Goal: Find contact information: Find contact information

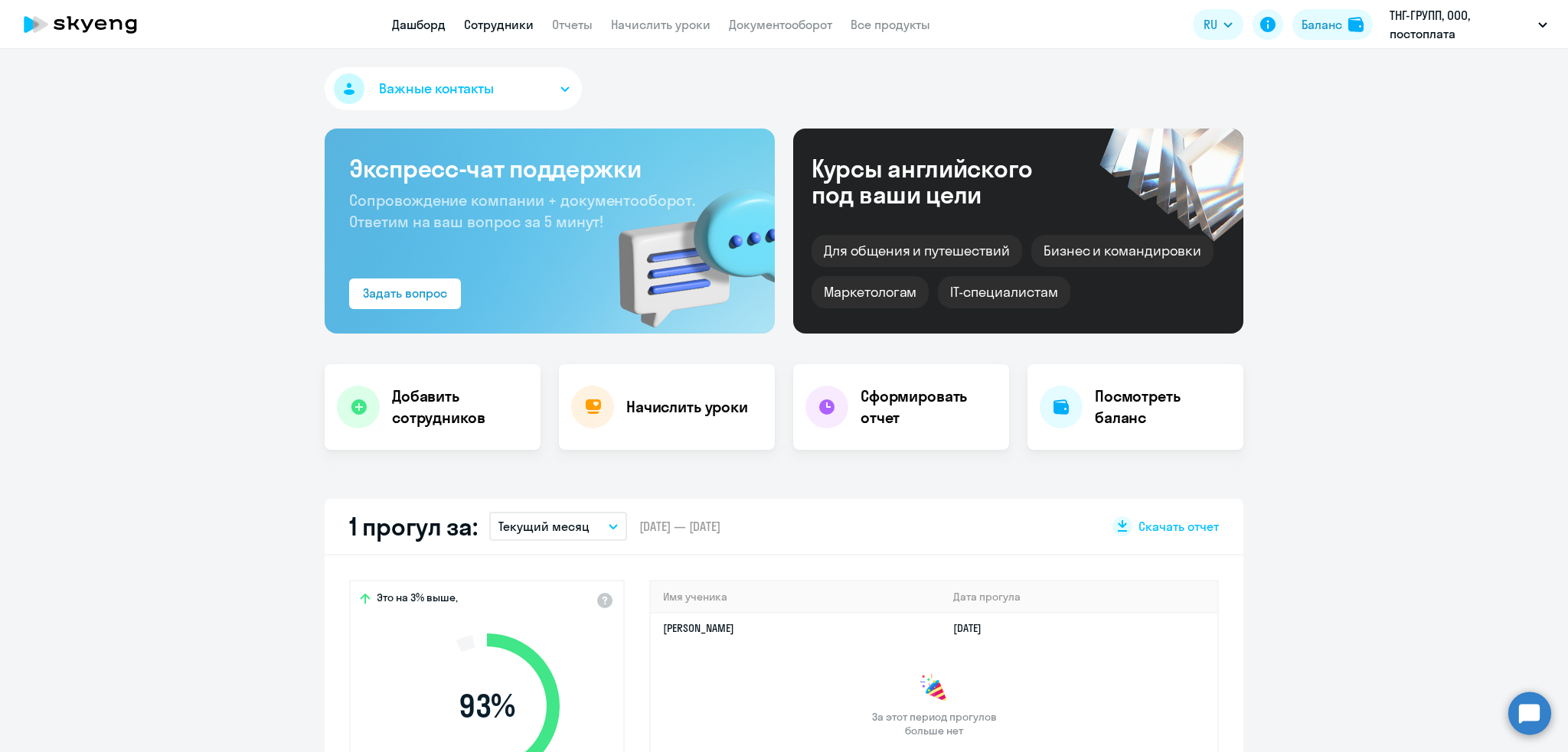
click at [502, 21] on link "Сотрудники" at bounding box center [499, 24] width 70 height 15
select select "30"
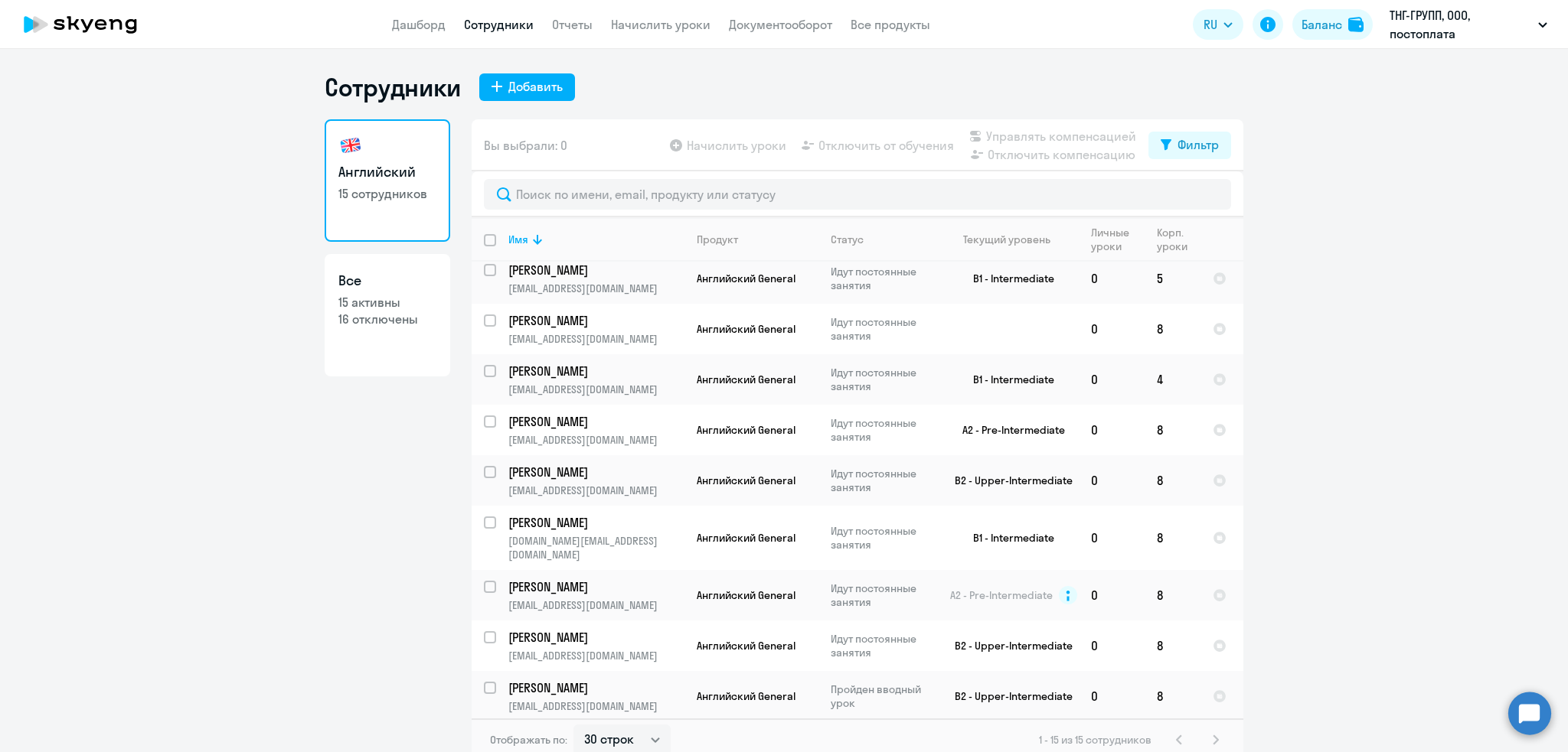
scroll to position [9, 0]
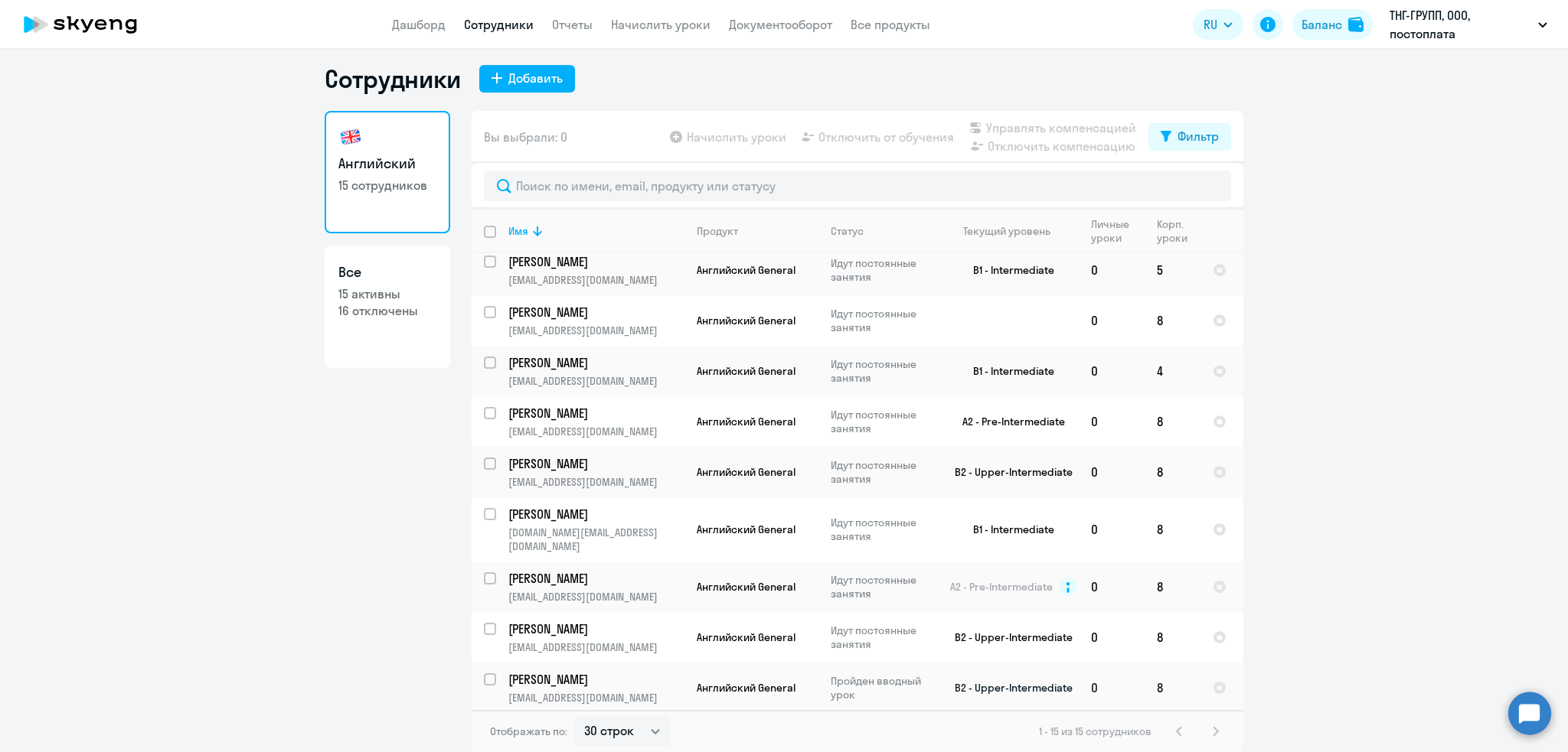
drag, startPoint x: 540, startPoint y: 638, endPoint x: 521, endPoint y: 638, distance: 19.0
click at [522, 662] on td "[PERSON_NAME] [PERSON_NAME][EMAIL_ADDRESS][DOMAIN_NAME]" at bounding box center [590, 687] width 189 height 50
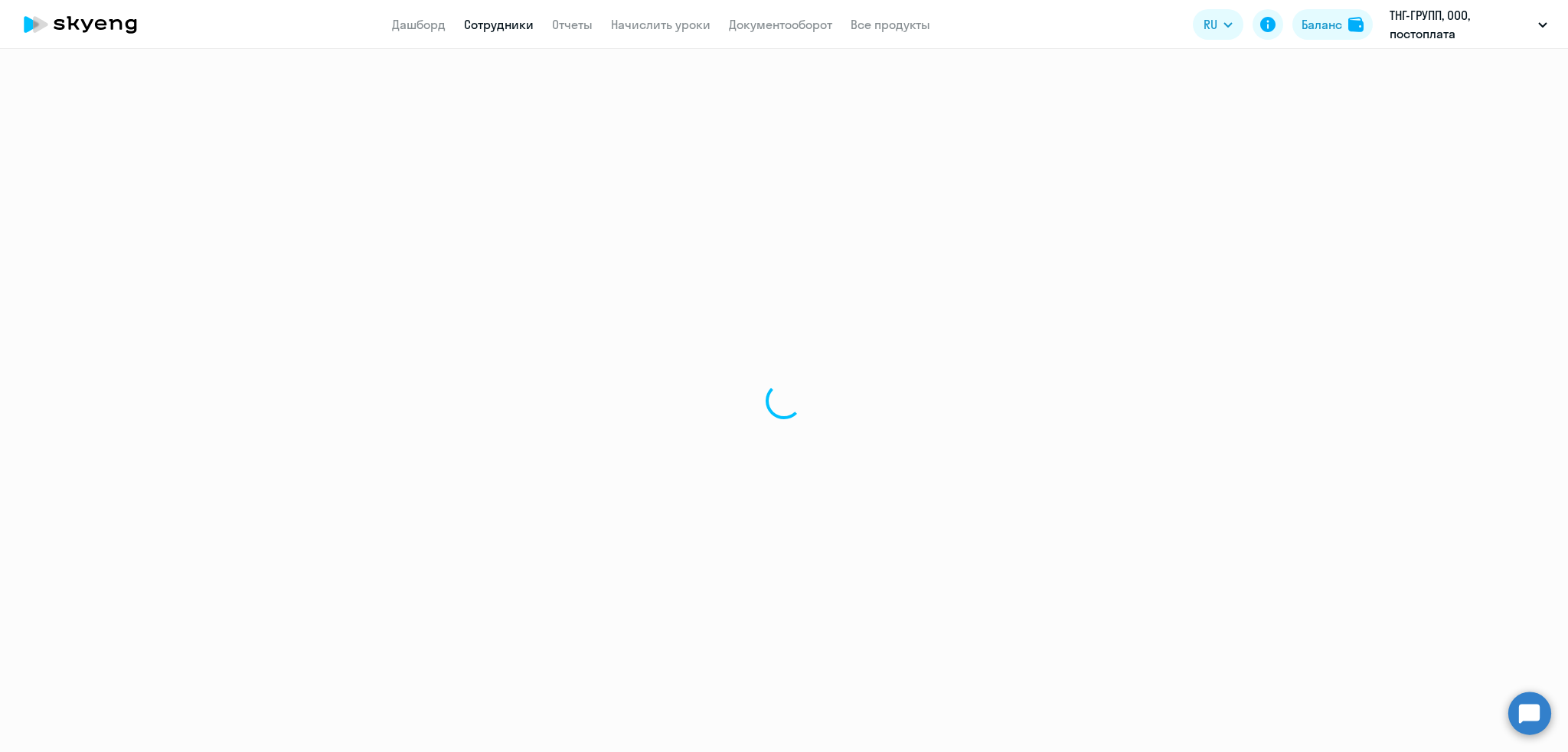
select select "english"
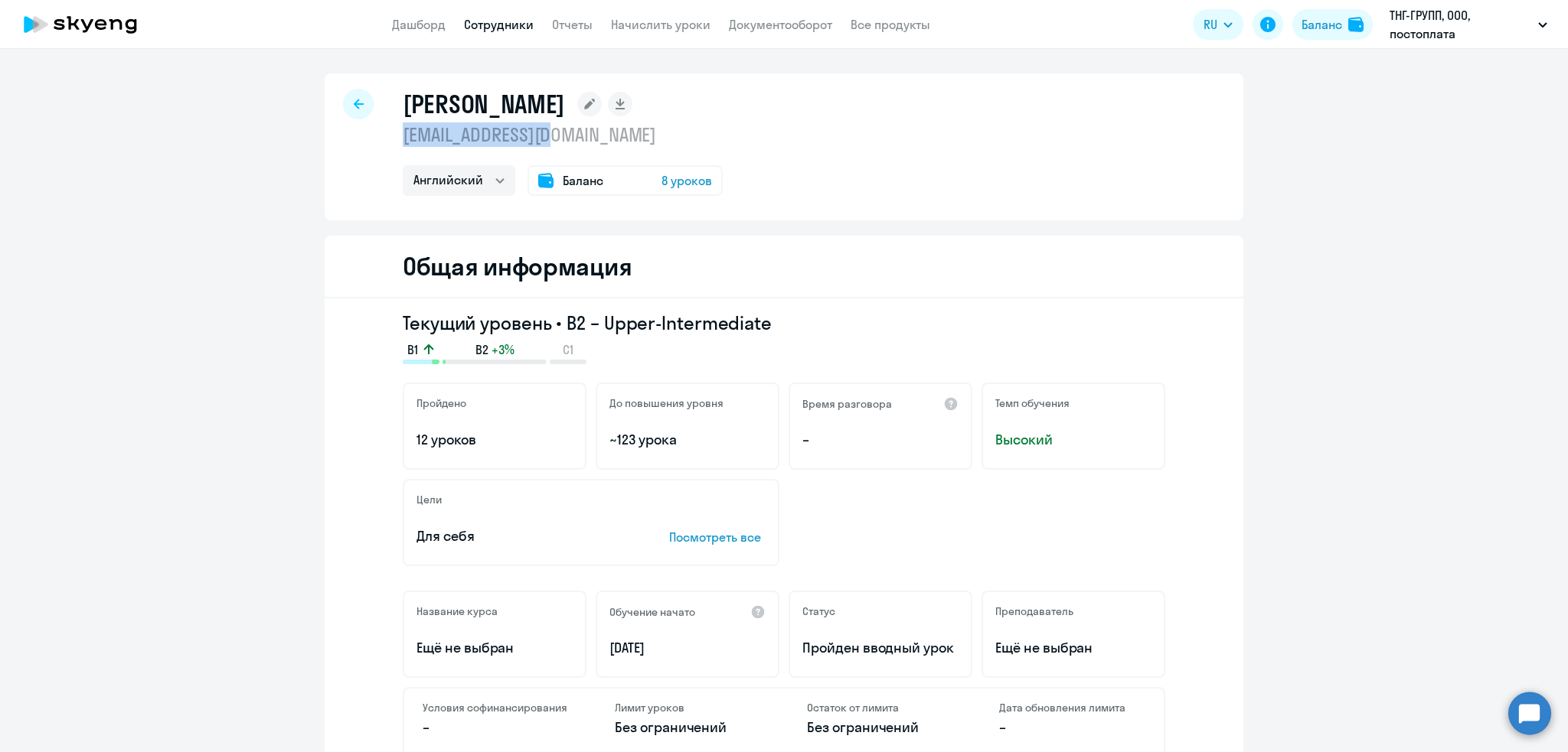
drag, startPoint x: 554, startPoint y: 144, endPoint x: 387, endPoint y: 136, distance: 167.2
click at [387, 136] on div "[PERSON_NAME] [EMAIL_ADDRESS][DOMAIN_NAME] Английский Баланс 8 уроков" at bounding box center [783, 146] width 919 height 147
copy p "[EMAIL_ADDRESS][DOMAIN_NAME]"
click at [353, 99] on icon at bounding box center [358, 104] width 10 height 11
select select "30"
